Goal: Check status: Verify the current state of an ongoing process or item

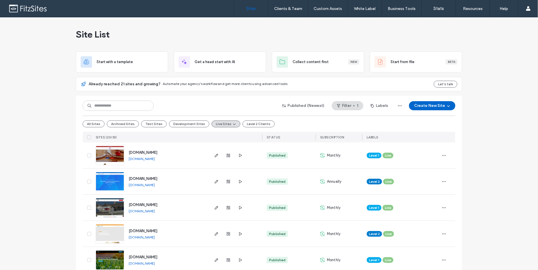
click at [260, 10] on link "Sites" at bounding box center [251, 8] width 34 height 17
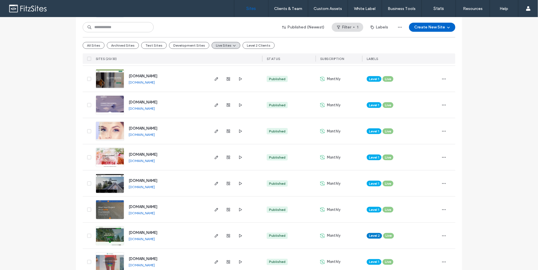
scroll to position [402, 0]
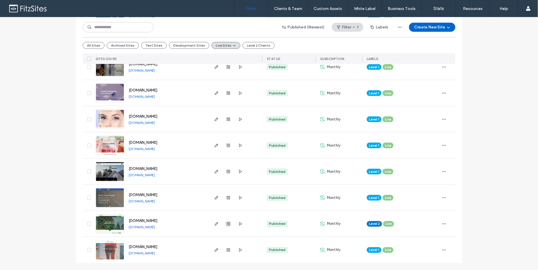
click at [226, 224] on icon "button" at bounding box center [228, 223] width 5 height 5
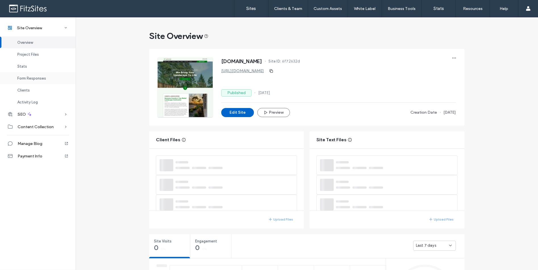
click at [30, 76] on span "Form Responses" at bounding box center [31, 78] width 29 height 4
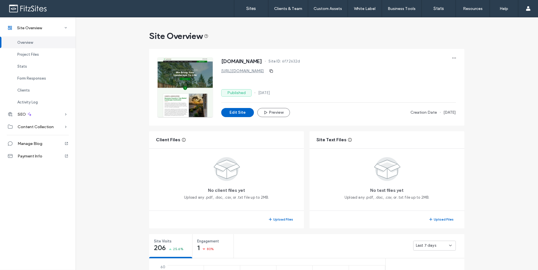
scroll to position [325, 0]
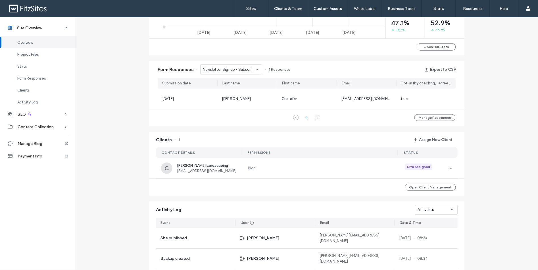
click at [244, 69] on span "Newsletter Signup - Subscribe page" at bounding box center [229, 70] width 53 height 6
click at [238, 87] on span "Quote Request - Request Quote page" at bounding box center [227, 90] width 55 height 6
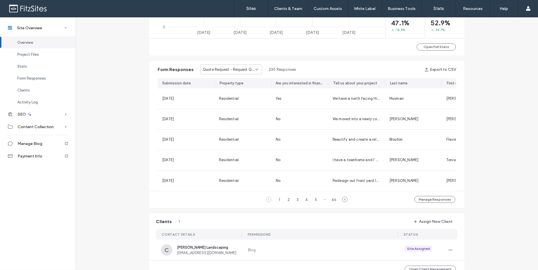
click at [222, 70] on span "Quote Request - Request Quote page" at bounding box center [229, 70] width 53 height 6
click at [222, 95] on div "Contact - Contact page" at bounding box center [228, 99] width 61 height 10
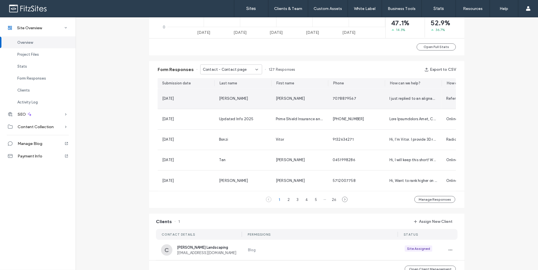
click at [414, 101] on div "I just replied to an alignable request to connect. I wish they gave you a messa…" at bounding box center [413, 99] width 57 height 20
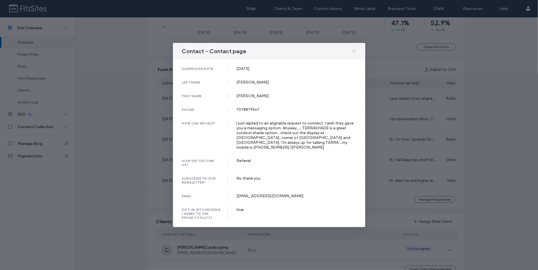
click at [353, 53] on icon at bounding box center [353, 51] width 5 height 5
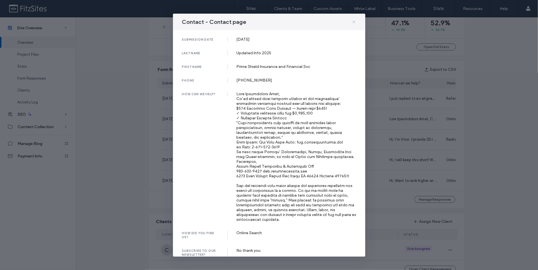
click at [351, 23] on icon at bounding box center [353, 22] width 5 height 5
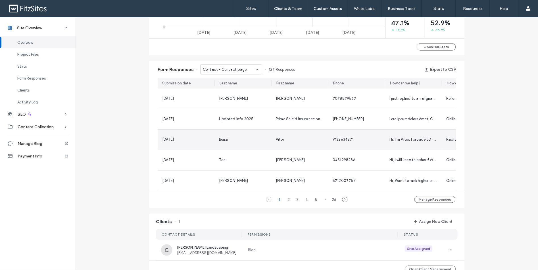
click at [356, 137] on div "9132634271" at bounding box center [356, 140] width 48 height 6
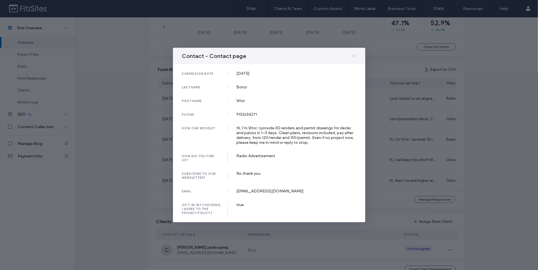
click at [355, 58] on icon at bounding box center [353, 56] width 5 height 5
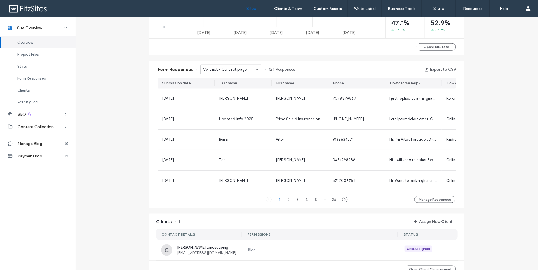
click at [254, 11] on link "Sites" at bounding box center [251, 8] width 34 height 17
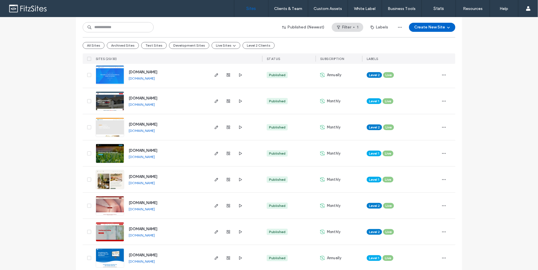
scroll to position [126, 0]
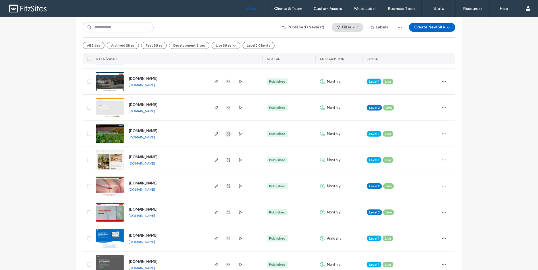
click at [227, 133] on use "button" at bounding box center [228, 133] width 3 height 3
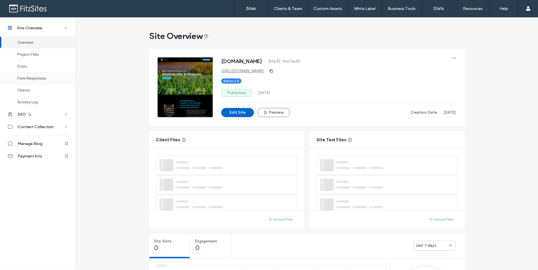
click at [16, 77] on div "Form Responses" at bounding box center [38, 78] width 76 height 12
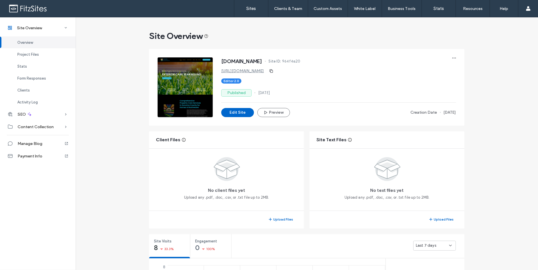
scroll to position [366, 0]
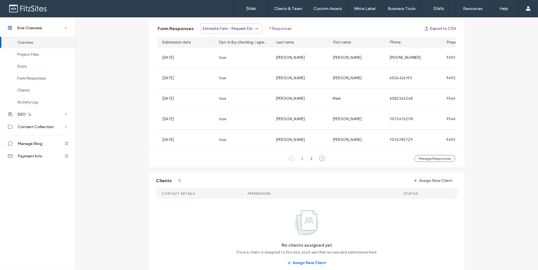
click at [248, 27] on span "Estimate Form - Request Estimate page" at bounding box center [229, 29] width 53 height 6
drag, startPoint x: 239, startPoint y: 48, endPoint x: 238, endPoint y: 38, distance: 10.6
click at [238, 38] on div "Estimate Form - Request Estimate page Contact Form - Contact page" at bounding box center [228, 43] width 61 height 20
click at [238, 37] on span "Estimate Form - Request Estimate page" at bounding box center [227, 38] width 55 height 6
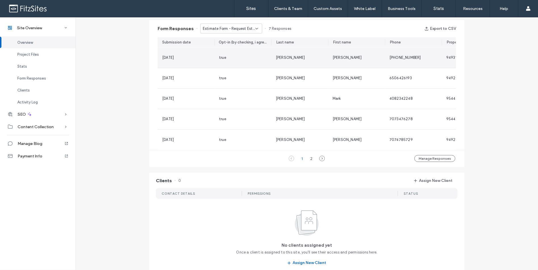
click at [211, 55] on div "[DATE]" at bounding box center [186, 58] width 57 height 20
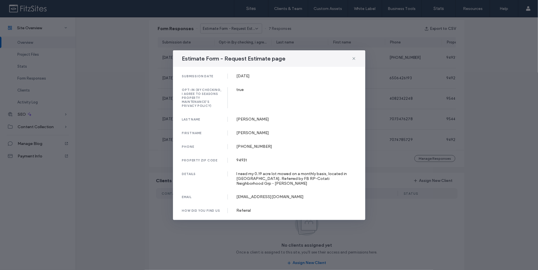
click at [353, 60] on icon at bounding box center [353, 58] width 5 height 5
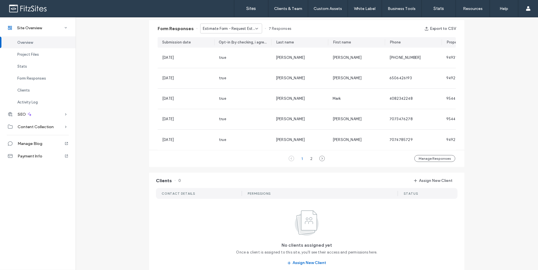
click at [238, 29] on span "Estimate Form - Request Estimate page" at bounding box center [229, 29] width 53 height 6
click at [235, 46] on span "Contact Form - Contact page" at bounding box center [226, 48] width 53 height 6
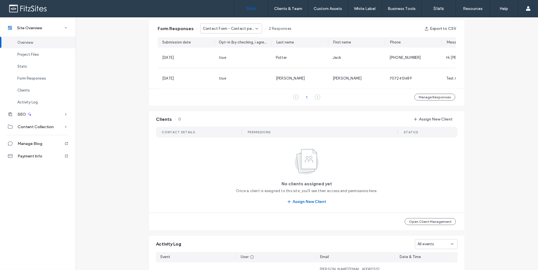
click at [254, 7] on label "Sites" at bounding box center [251, 8] width 10 height 5
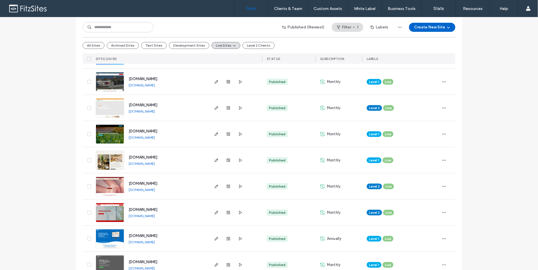
scroll to position [126, 0]
click at [225, 211] on span "button" at bounding box center [228, 212] width 7 height 7
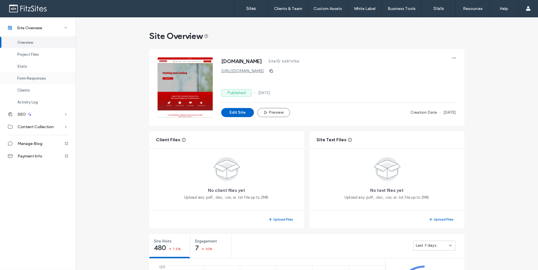
click at [39, 80] on span "Form Responses" at bounding box center [31, 78] width 29 height 4
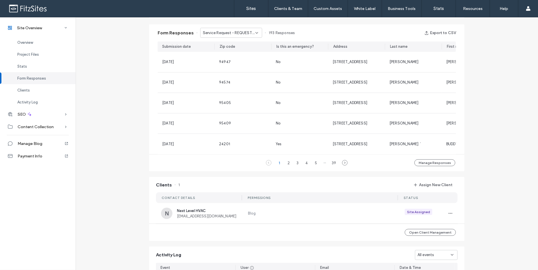
scroll to position [366, 0]
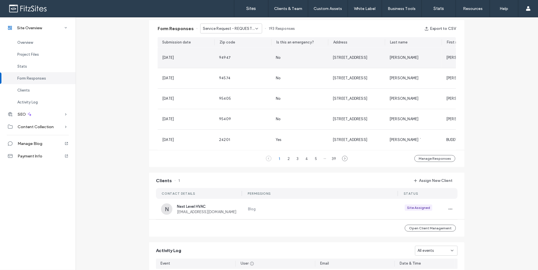
click at [253, 57] on div "94947" at bounding box center [243, 58] width 48 height 6
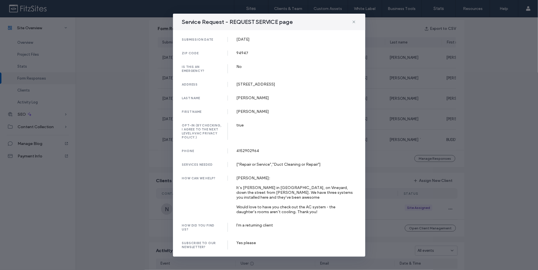
click at [354, 23] on icon at bounding box center [353, 22] width 5 height 5
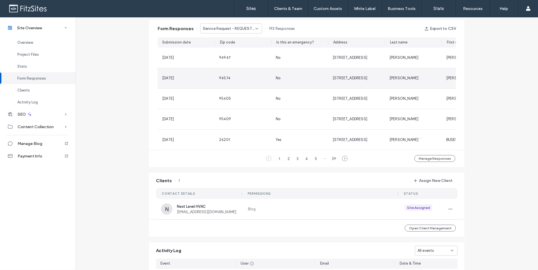
click at [210, 76] on div "[DATE]" at bounding box center [186, 78] width 57 height 20
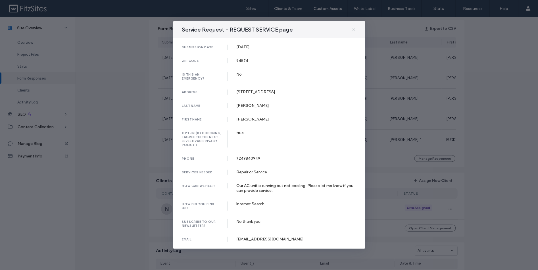
click at [353, 31] on use at bounding box center [353, 29] width 3 height 3
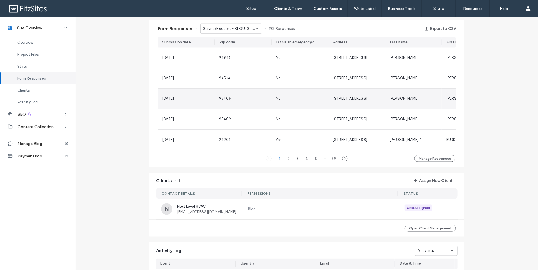
click at [174, 96] on div "[DATE]" at bounding box center [168, 99] width 12 height 6
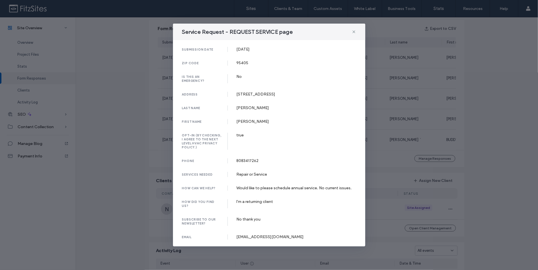
click at [350, 33] on div "Service Request - REQUEST SERVICE page" at bounding box center [269, 32] width 192 height 16
click at [353, 33] on icon at bounding box center [353, 32] width 5 height 5
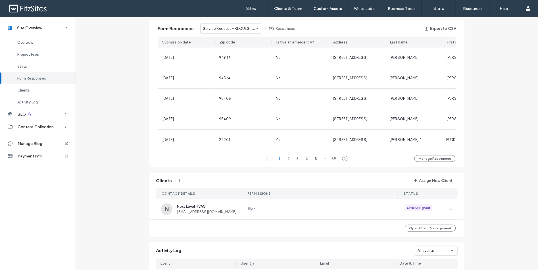
click at [223, 24] on div "Service Request - REQUEST SERVICE page" at bounding box center [231, 29] width 62 height 10
click at [220, 47] on span "Contact - CONTACT page" at bounding box center [223, 48] width 47 height 6
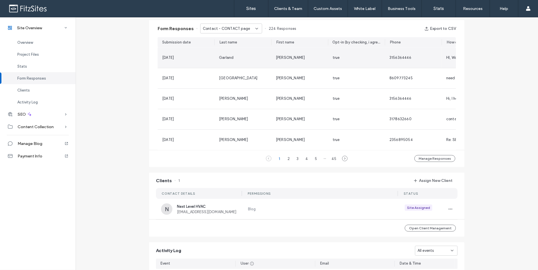
click at [192, 58] on div "[DATE]" at bounding box center [186, 58] width 48 height 6
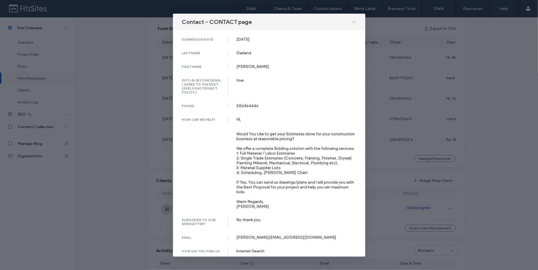
click at [353, 23] on icon at bounding box center [353, 22] width 5 height 5
